Goal: Information Seeking & Learning: Learn about a topic

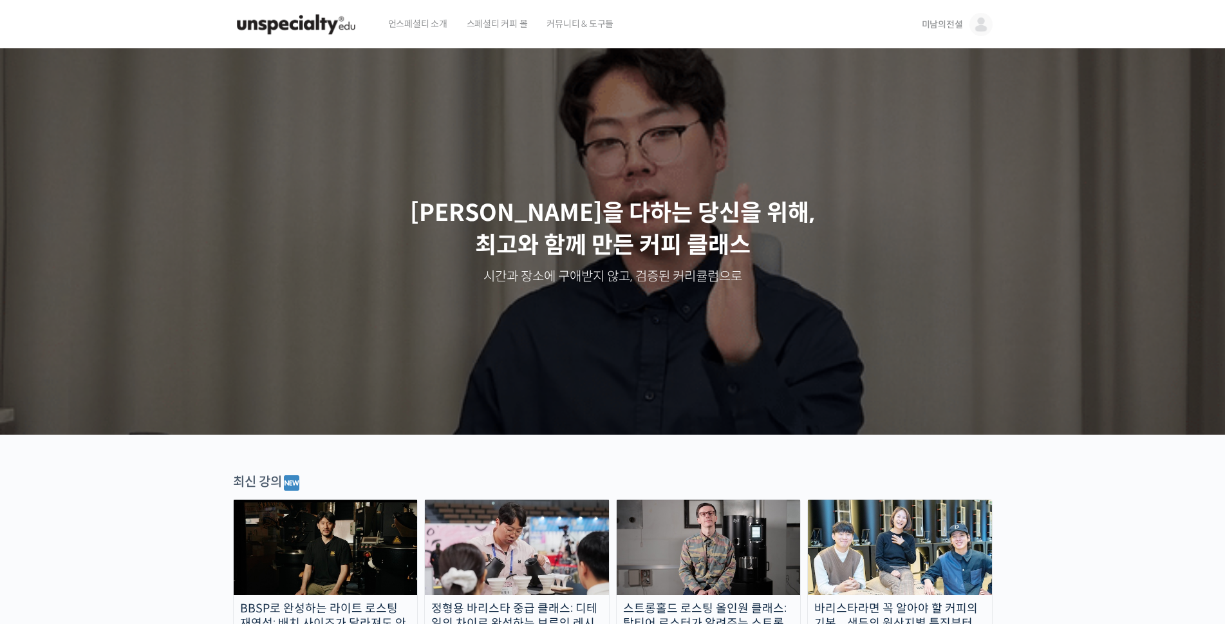
click at [946, 23] on span "미남의전설" at bounding box center [942, 25] width 41 height 12
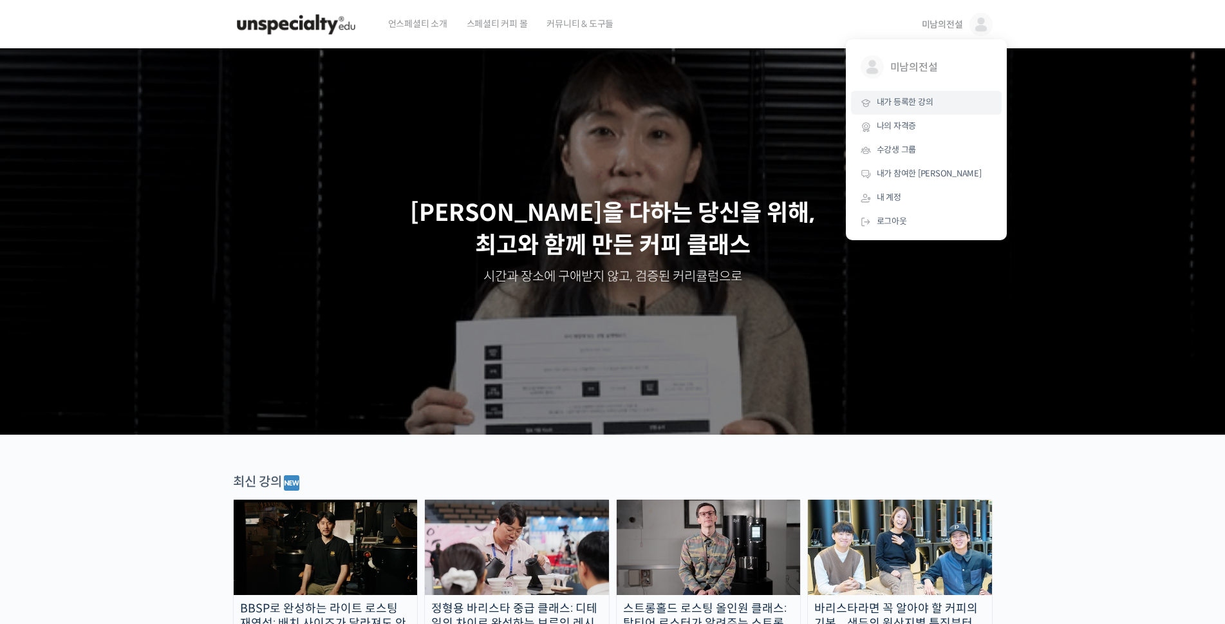
click at [899, 102] on span "내가 등록한 강의" at bounding box center [905, 102] width 57 height 11
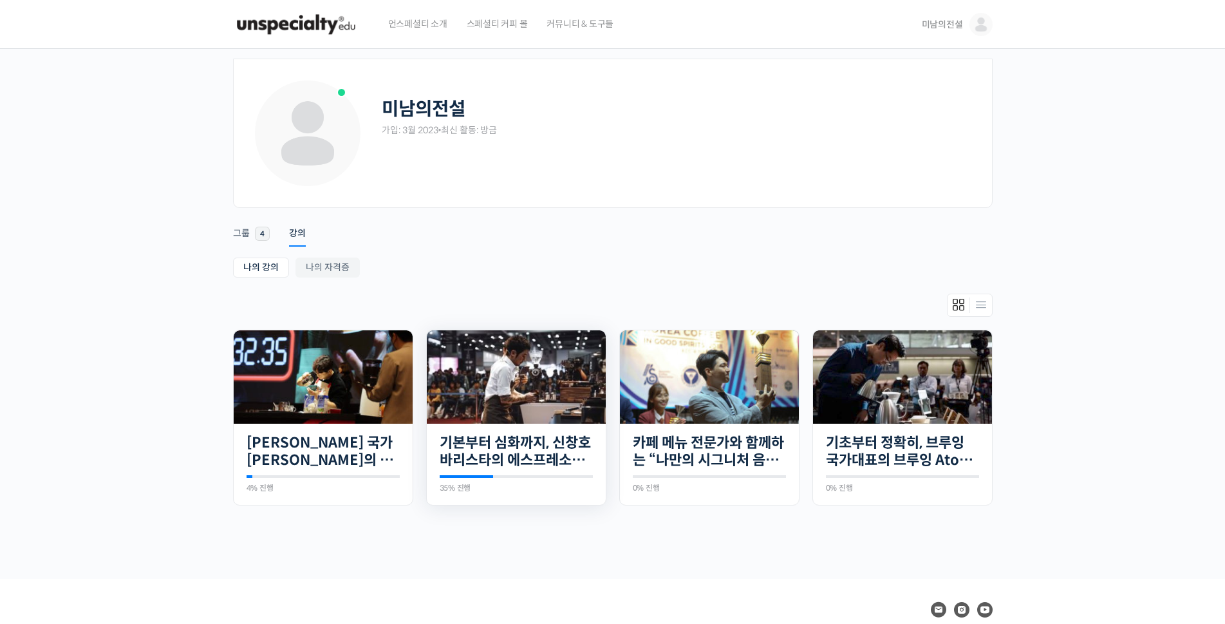
click at [533, 364] on img at bounding box center [516, 376] width 179 height 93
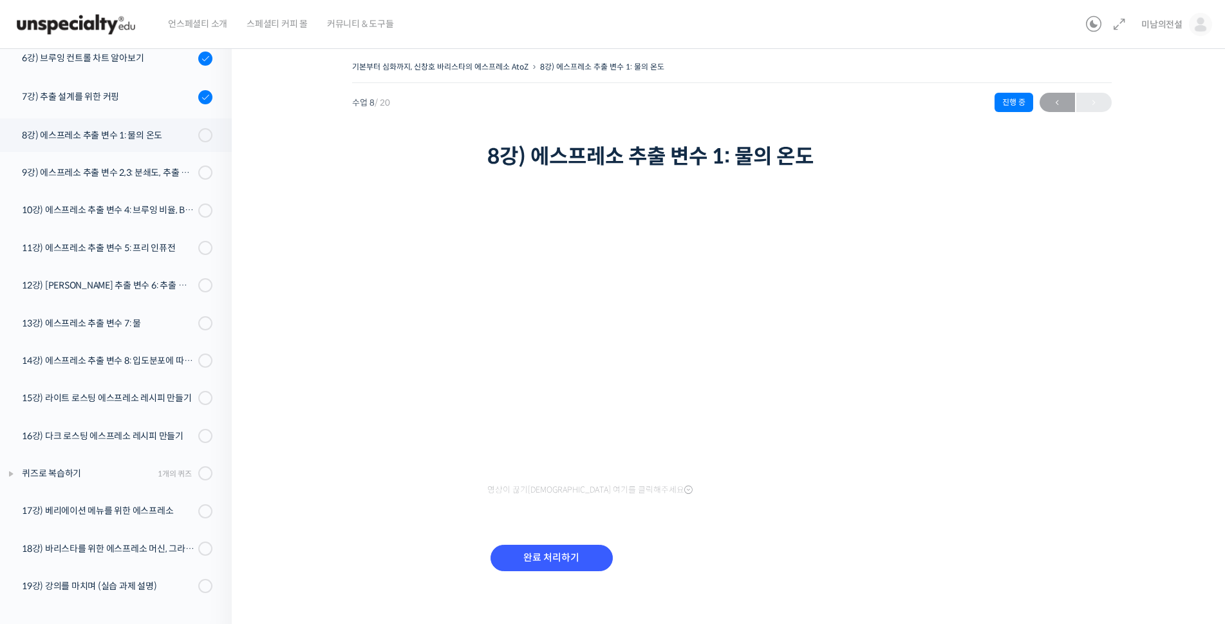
click at [407, 510] on div "기본부터 심화까지, 신창호 바리스타의 에스프레소 AtoZ 8강) 에스프레소 추출 변수 1: 물의 온도 진행 중 수업 8 / 20 진행 중 ← …" at bounding box center [731, 331] width 871 height 547
click at [575, 563] on input "완료 처리하기" at bounding box center [551, 558] width 122 height 26
